Goal: Task Accomplishment & Management: Manage account settings

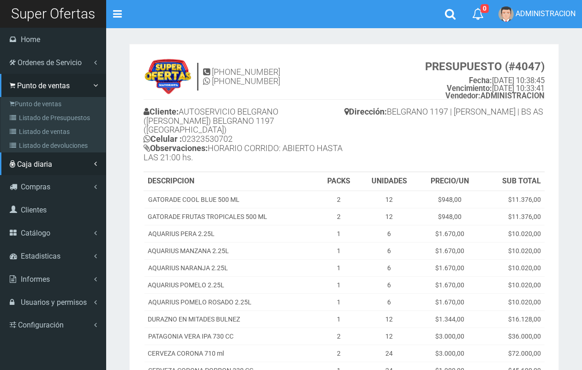
scroll to position [0, 0]
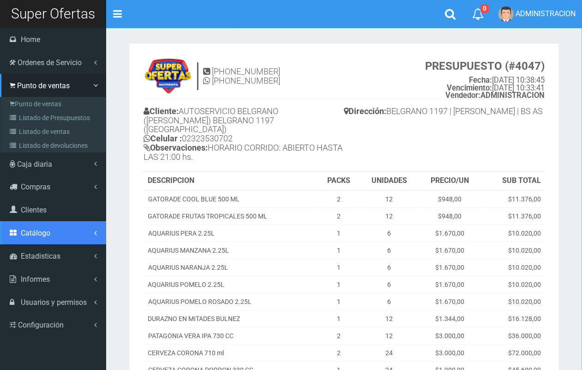
click at [39, 231] on span "Catálogo" at bounding box center [36, 233] width 30 height 9
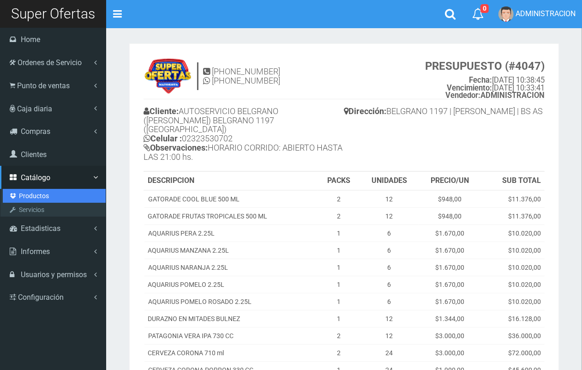
click at [41, 192] on link "Productos" at bounding box center [54, 196] width 103 height 14
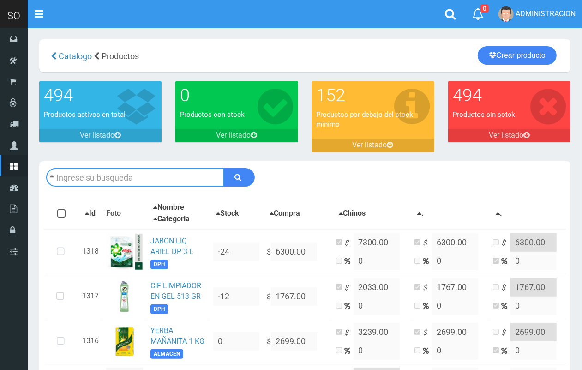
click at [153, 179] on input "text" at bounding box center [135, 177] width 178 height 18
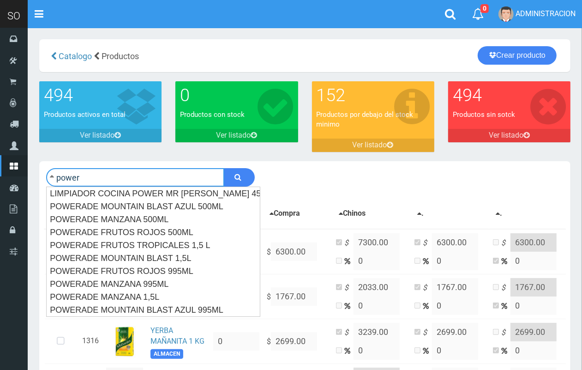
type input "power"
click at [224, 168] on button "submit" at bounding box center [239, 177] width 31 height 18
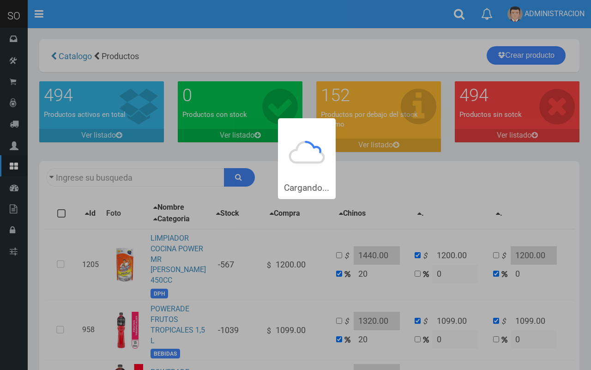
type input "power"
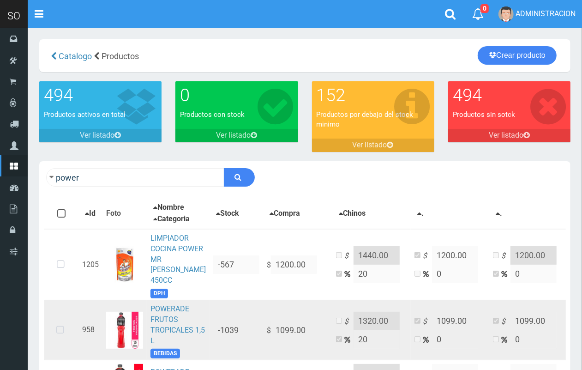
click at [58, 336] on icon at bounding box center [60, 330] width 24 height 30
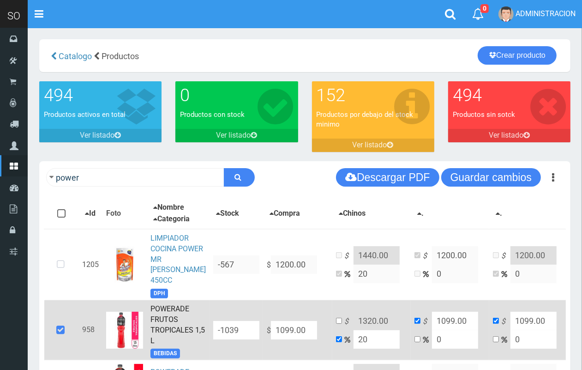
drag, startPoint x: 294, startPoint y: 333, endPoint x: 264, endPoint y: 326, distance: 30.8
click at [264, 326] on td "$ 1099.00" at bounding box center [297, 330] width 69 height 60
type input "1"
type input "1.2"
type input "1"
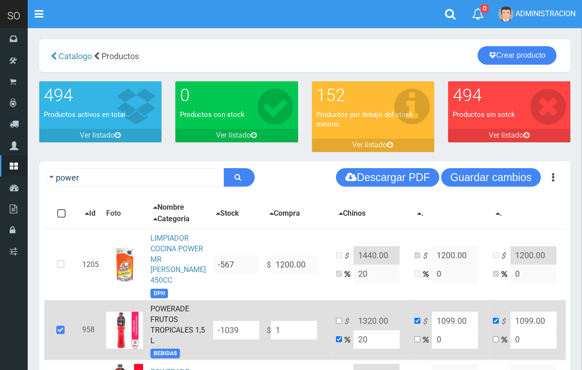
type input "1"
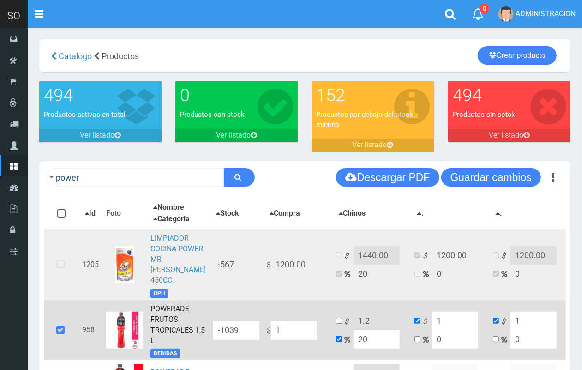
type input "11"
type input "13.2"
type input "11"
type input "119"
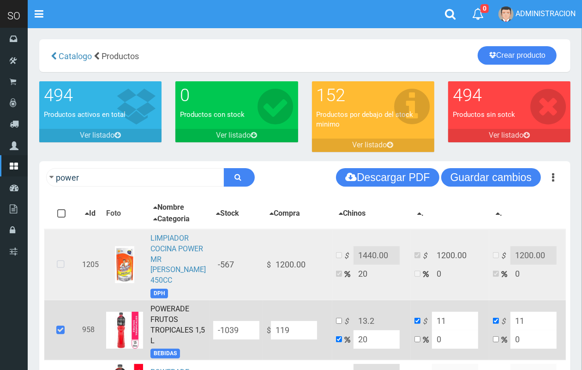
type input "142.8"
type input "119"
type input "1199"
type input "1438.8"
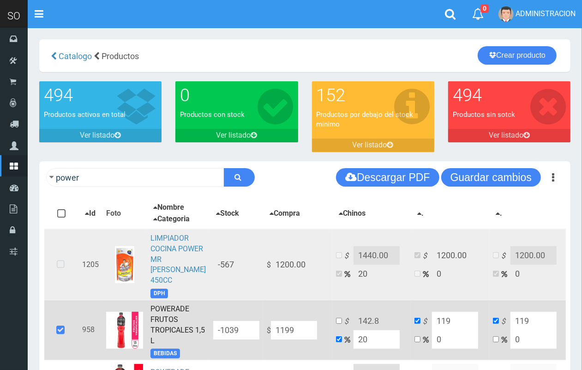
type input "1199"
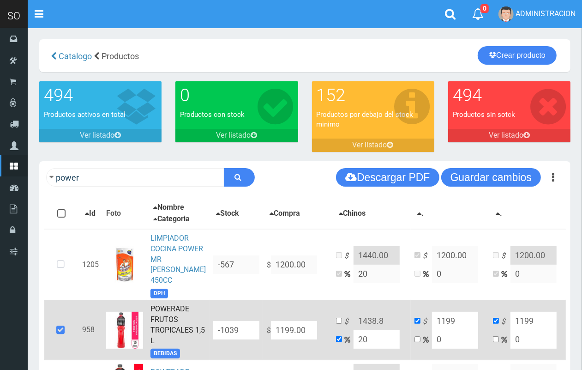
type input "1199.00"
click at [336, 324] on input "checkbox" at bounding box center [339, 321] width 6 height 6
checkbox input "true"
checkbox input "false"
drag, startPoint x: 375, startPoint y: 327, endPoint x: 369, endPoint y: 323, distance: 7.0
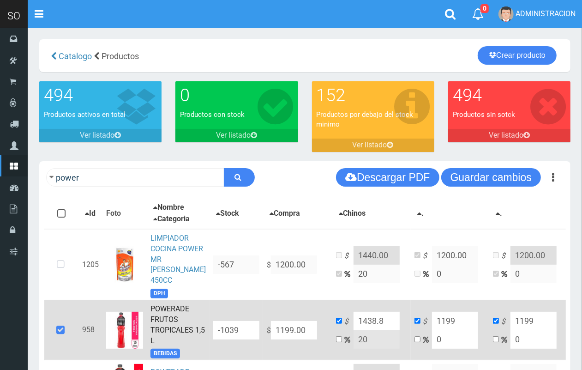
click at [364, 326] on input "1438.8" at bounding box center [377, 321] width 46 height 18
click at [362, 323] on input "14389.00" at bounding box center [377, 321] width 46 height 18
click at [365, 326] on input "14389.00" at bounding box center [377, 321] width 46 height 18
type input "1439.00"
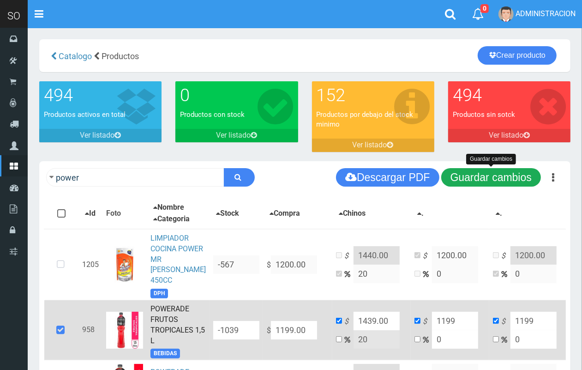
click at [469, 173] on button "Guardar cambios" at bounding box center [491, 177] width 100 height 18
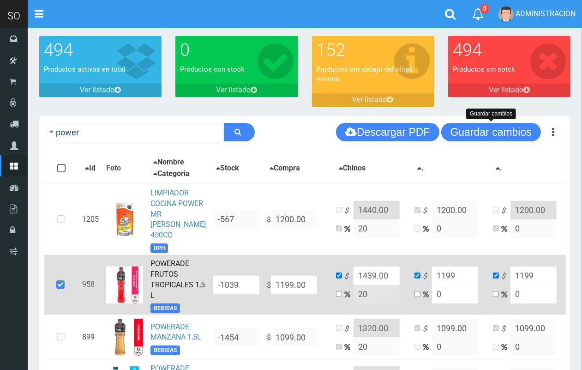
scroll to position [66, 0]
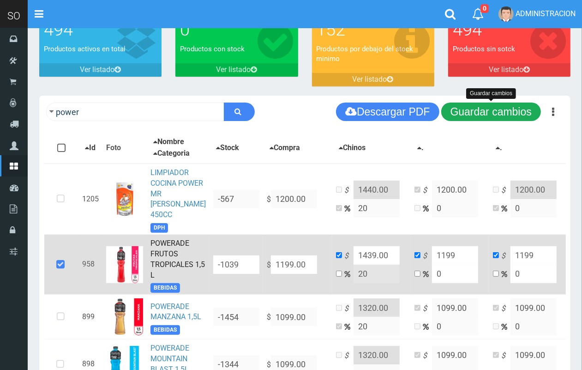
click at [493, 111] on button "Guardar cambios" at bounding box center [491, 112] width 100 height 18
